Goal: Find specific page/section

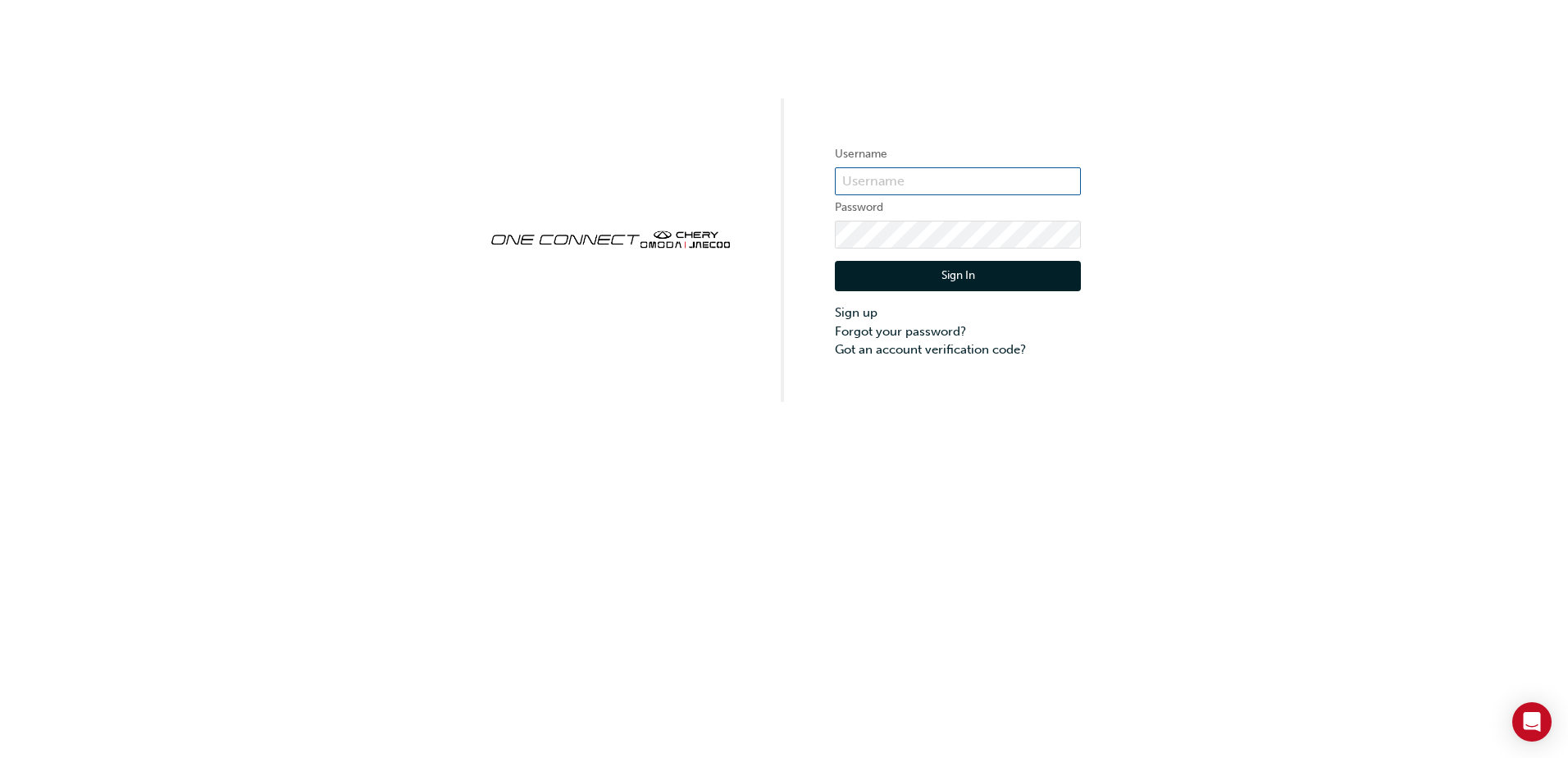
type input "CHAU1810"
click at [888, 269] on button "Sign In" at bounding box center [957, 276] width 246 height 31
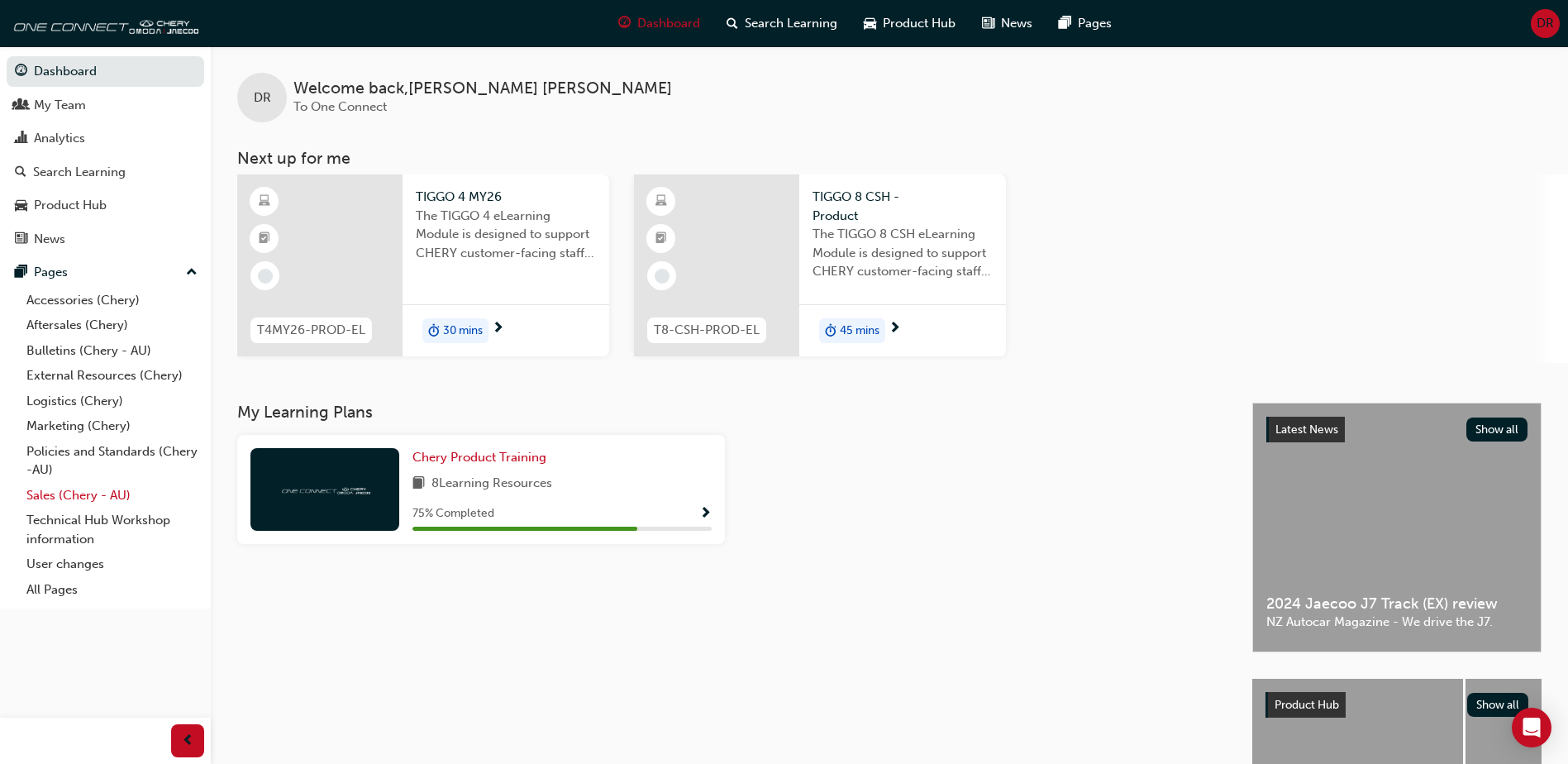
click at [87, 507] on link "Sales (Chery - AU)" at bounding box center [112, 496] width 184 height 25
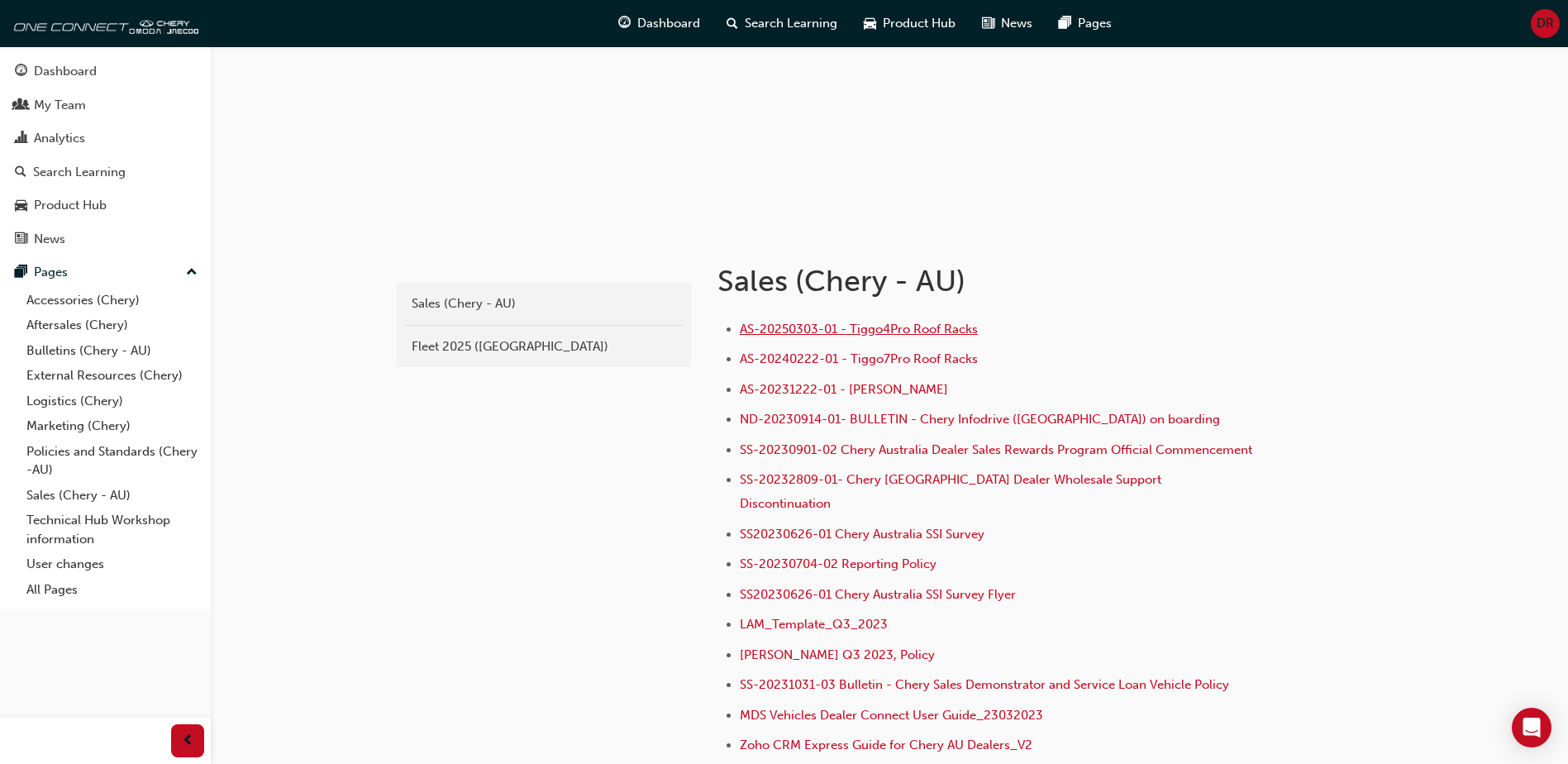
scroll to position [165, 0]
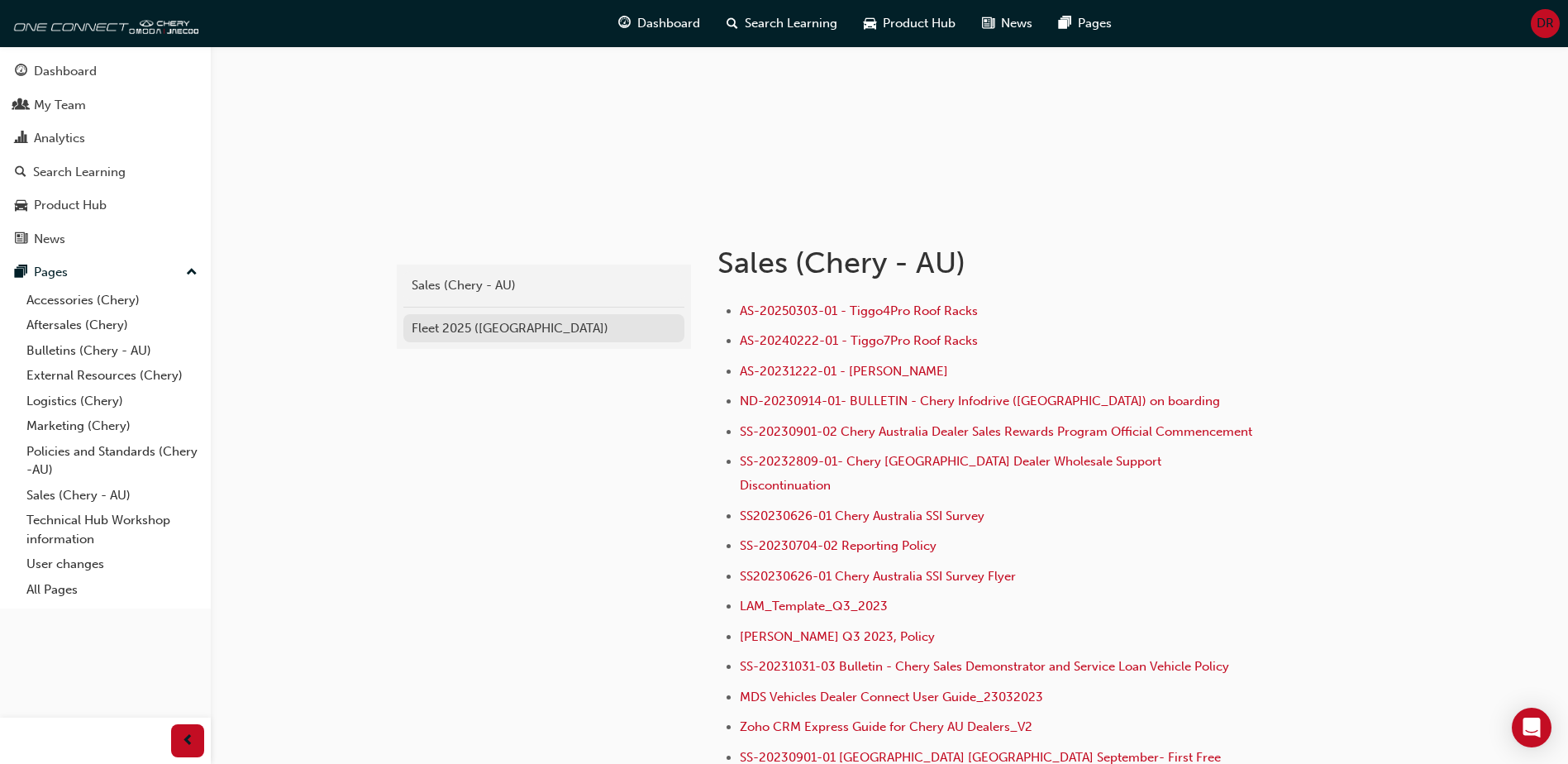
click at [483, 330] on div "Fleet 2025 ([GEOGRAPHIC_DATA])" at bounding box center [544, 328] width 265 height 19
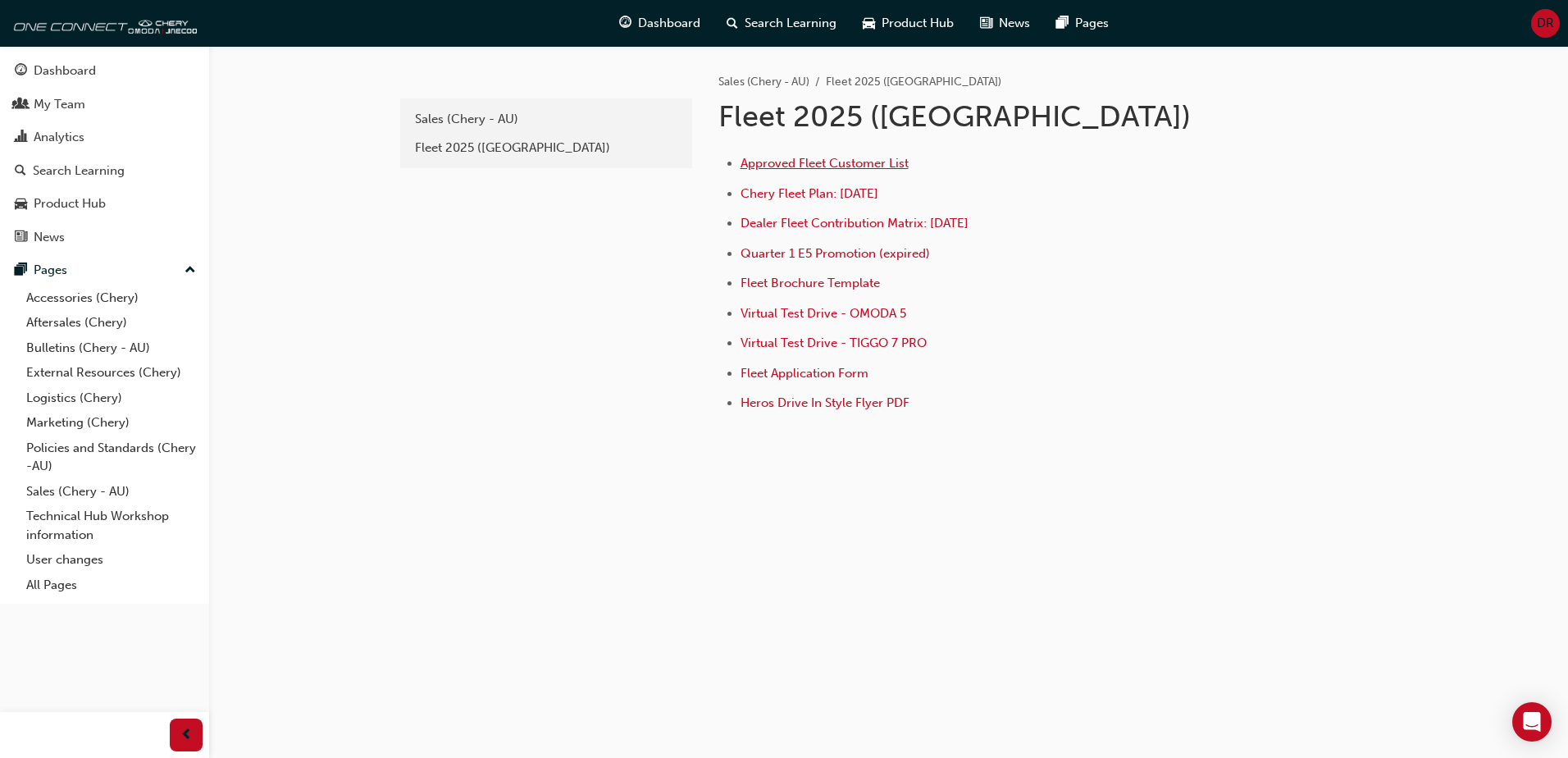
click at [816, 166] on span "Approved Fleet Customer List" at bounding box center [825, 164] width 168 height 15
